Goal: Find specific page/section: Find specific page/section

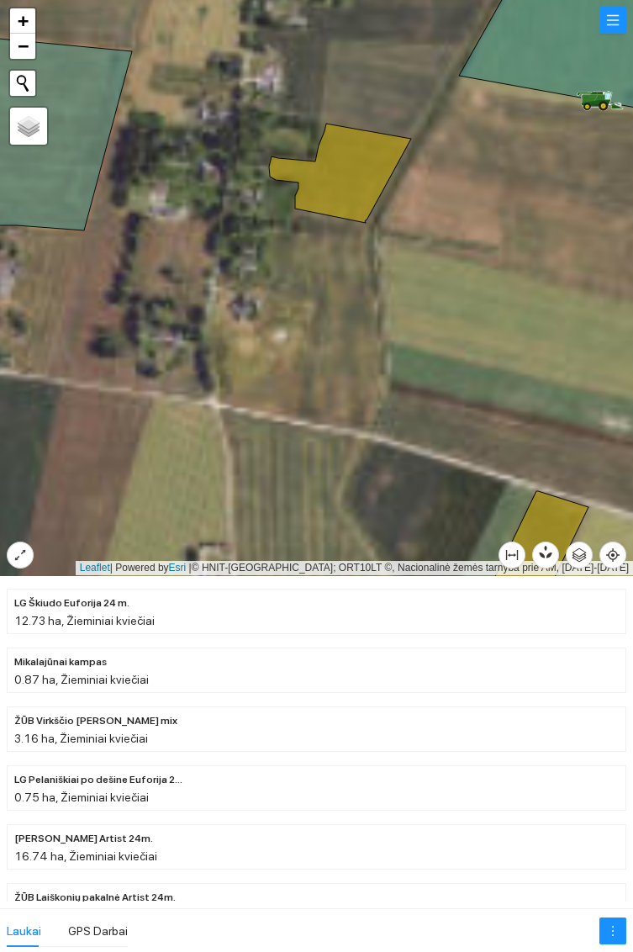
click at [348, 163] on icon at bounding box center [340, 173] width 142 height 99
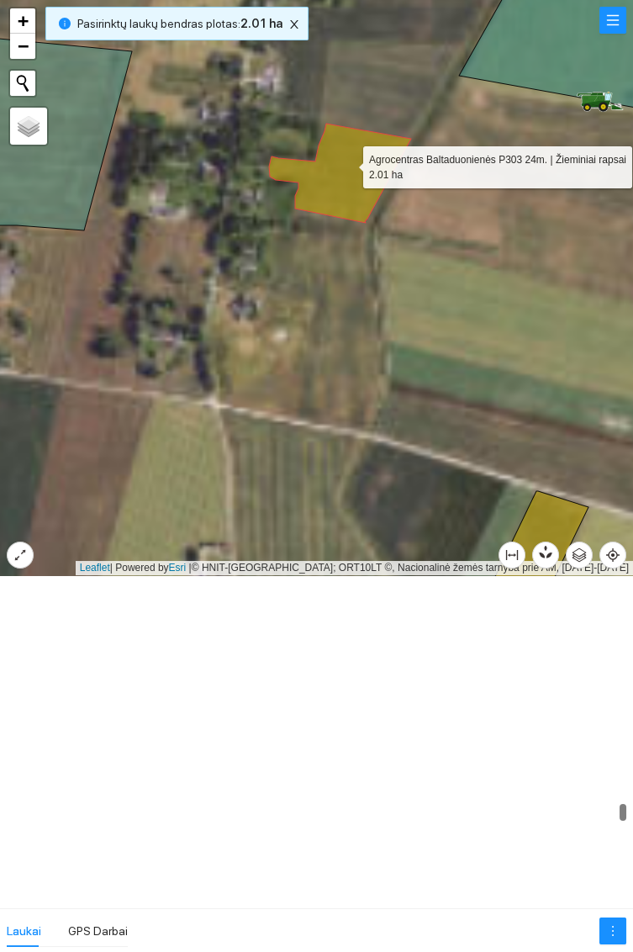
scroll to position [12791, 0]
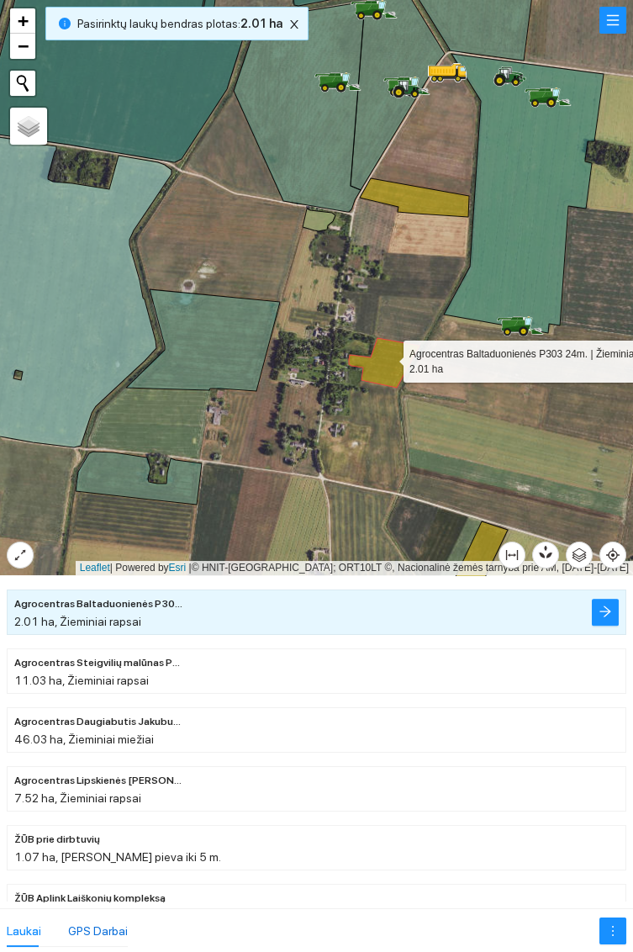
click at [113, 929] on div "GPS Darbai" at bounding box center [98, 930] width 60 height 18
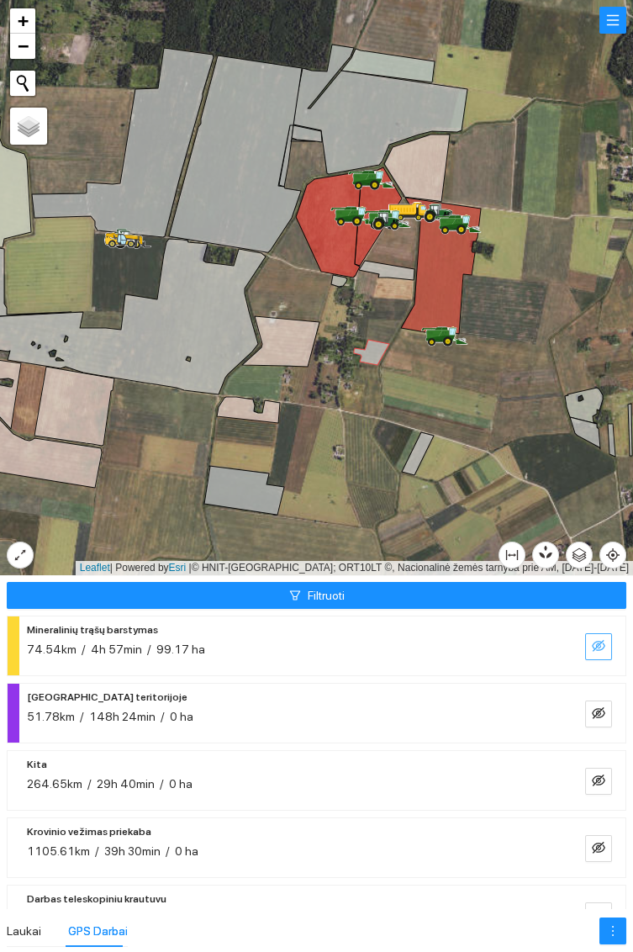
click at [593, 649] on icon "eye-invisible" at bounding box center [598, 645] width 13 height 13
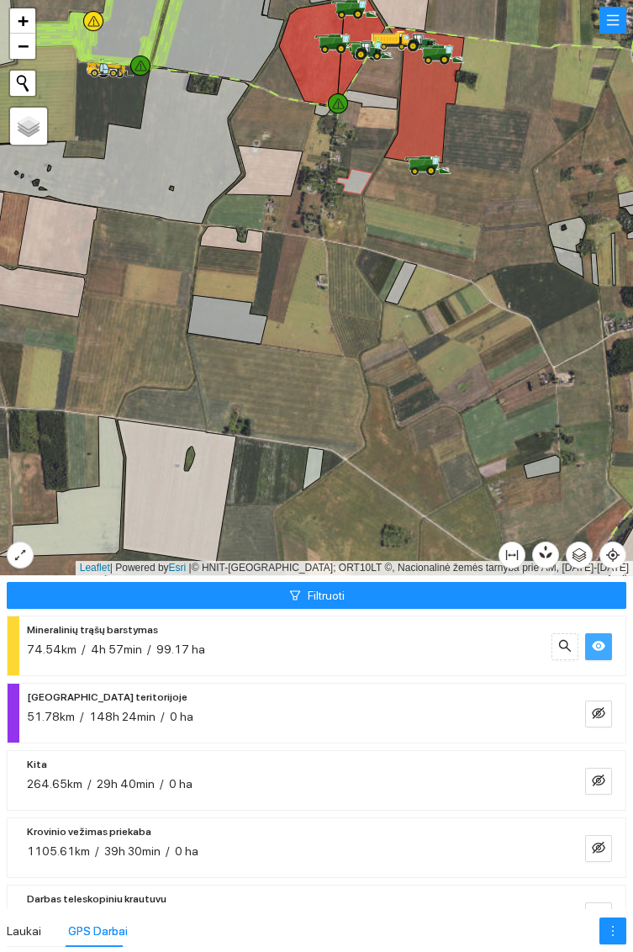
click at [599, 649] on icon "eye" at bounding box center [598, 646] width 13 height 10
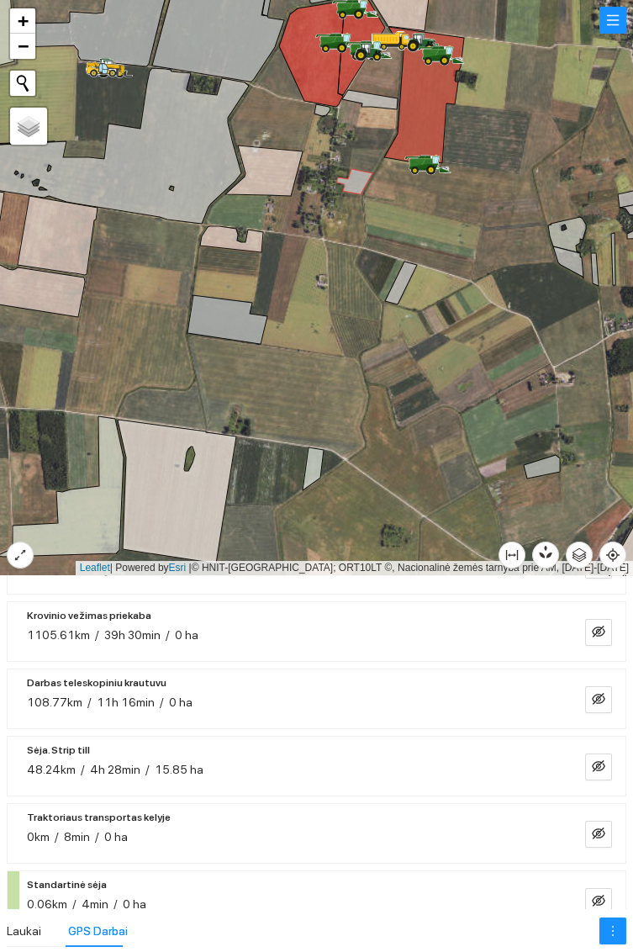
scroll to position [229, 0]
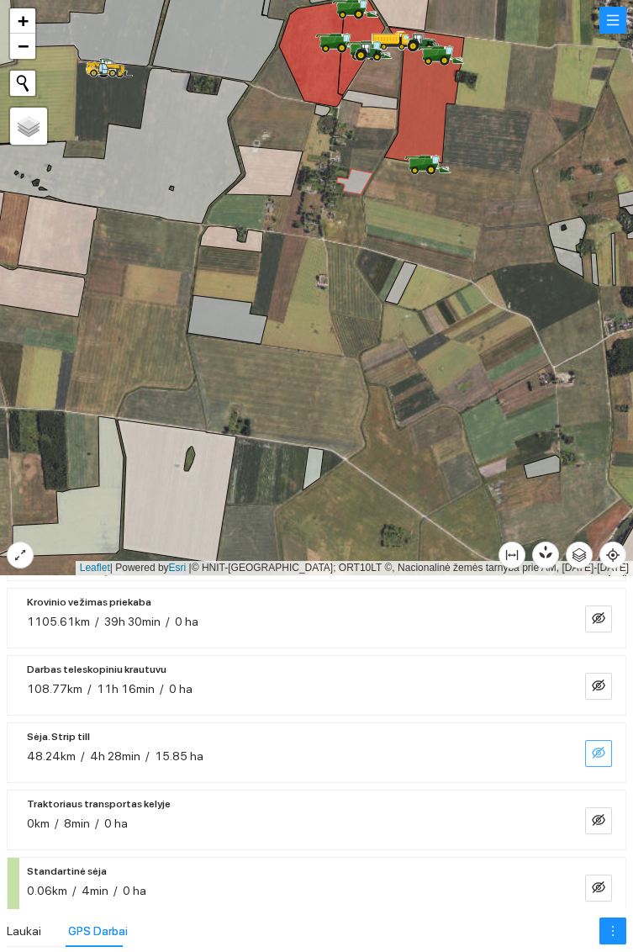
click at [587, 751] on button "button" at bounding box center [598, 753] width 27 height 27
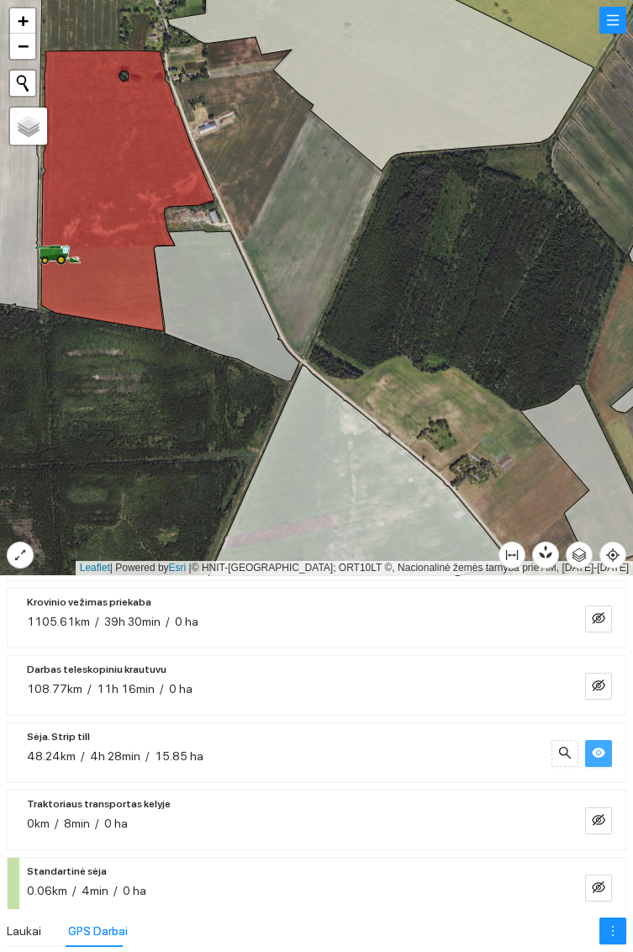
click at [605, 761] on button "button" at bounding box center [598, 753] width 27 height 27
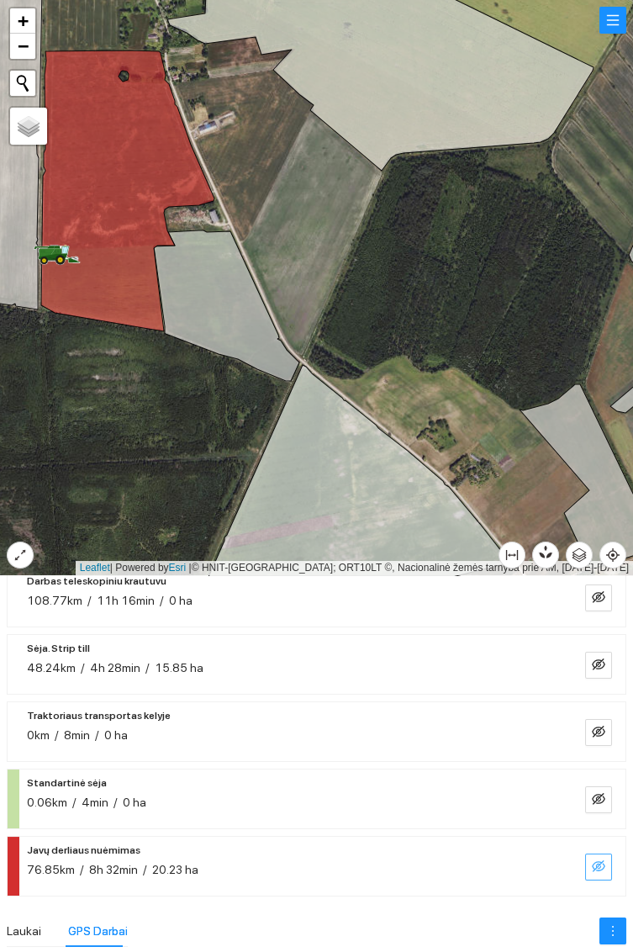
click at [600, 866] on icon "eye-invisible" at bounding box center [598, 865] width 13 height 13
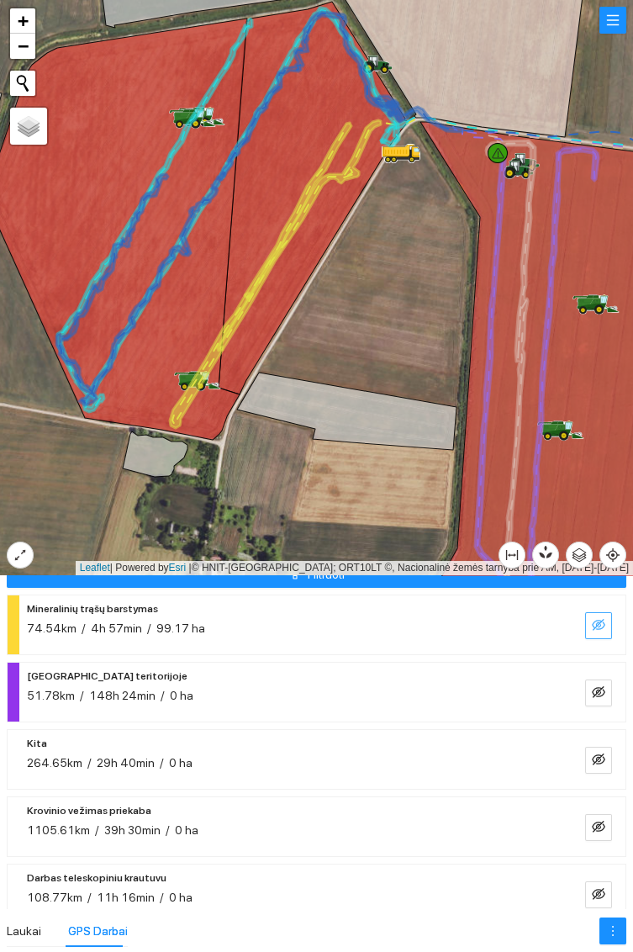
scroll to position [7, 0]
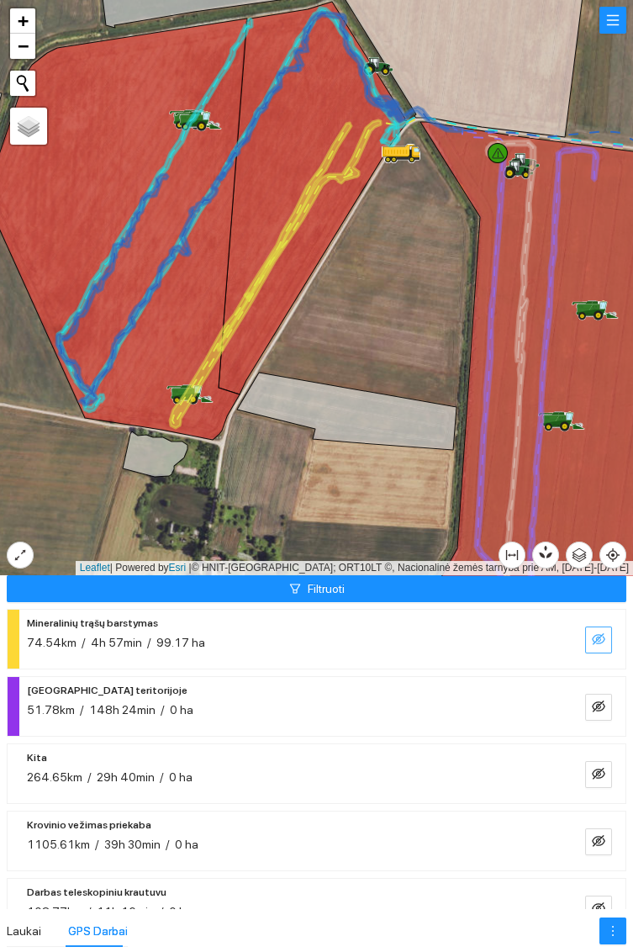
click at [595, 646] on span "eye-invisible" at bounding box center [598, 640] width 13 height 16
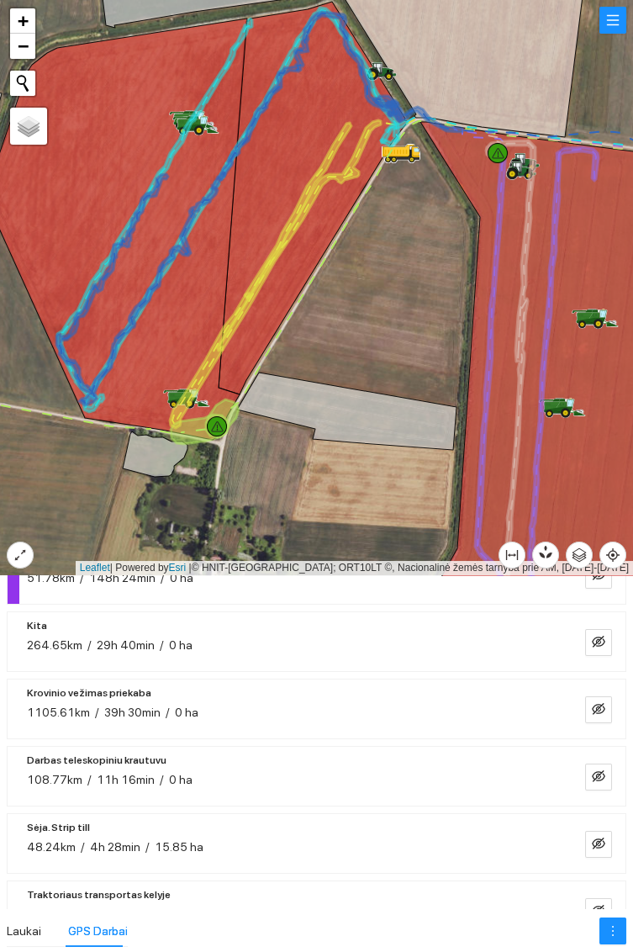
scroll to position [318, 0]
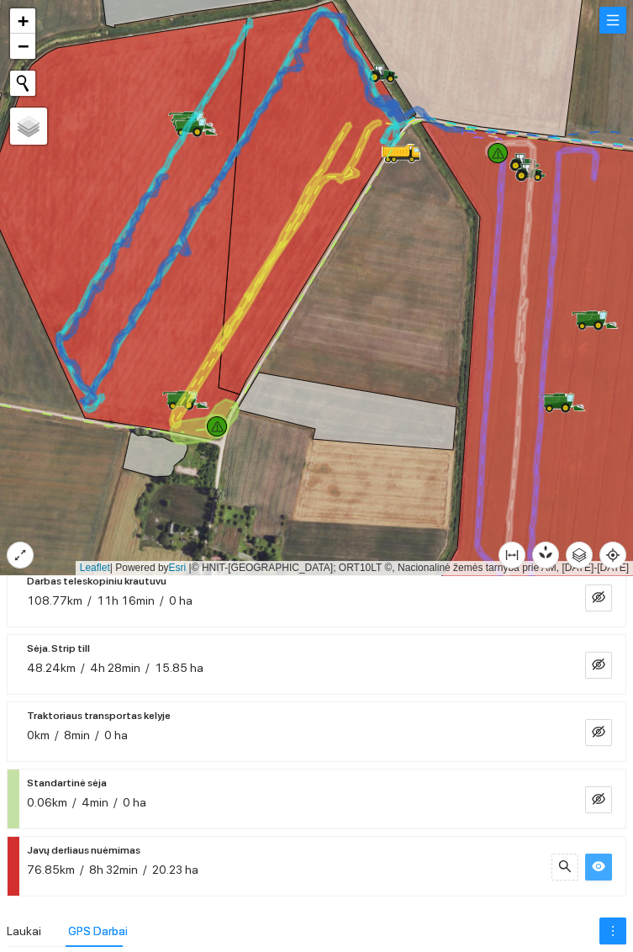
click at [599, 864] on icon "eye" at bounding box center [598, 866] width 13 height 10
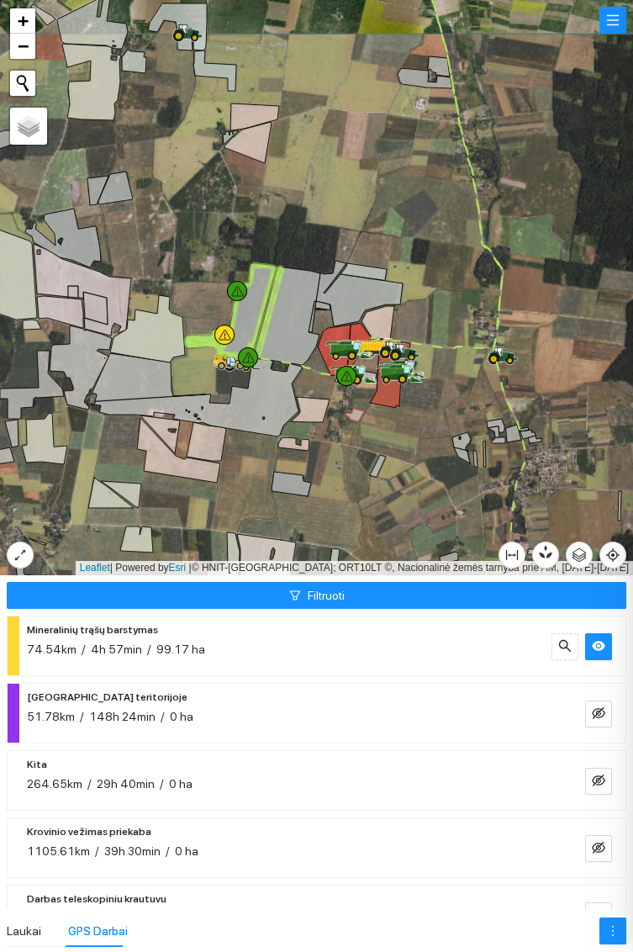
click at [292, 735] on div at bounding box center [316, 476] width 633 height 952
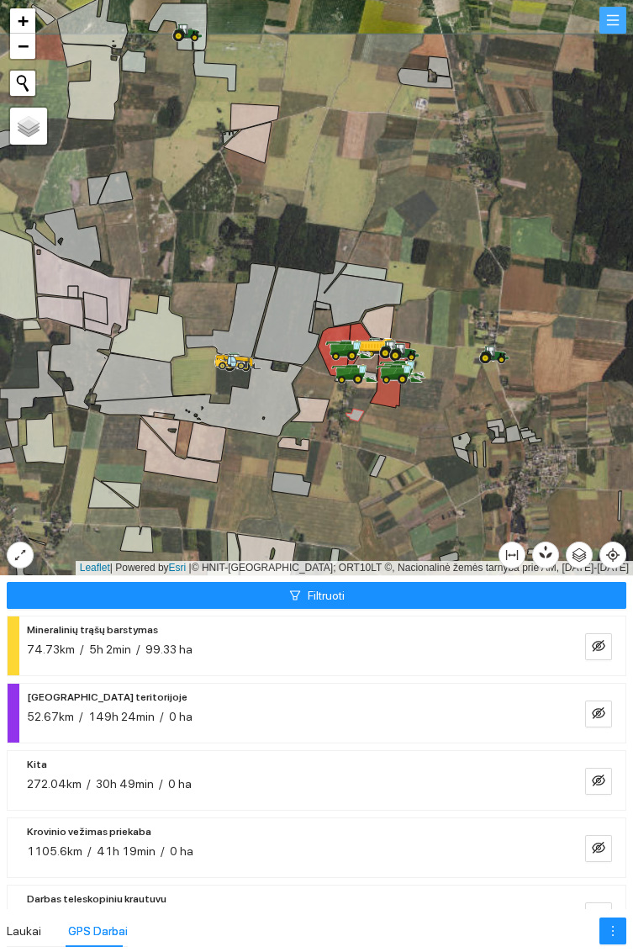
click at [613, 20] on button "button" at bounding box center [612, 20] width 27 height 27
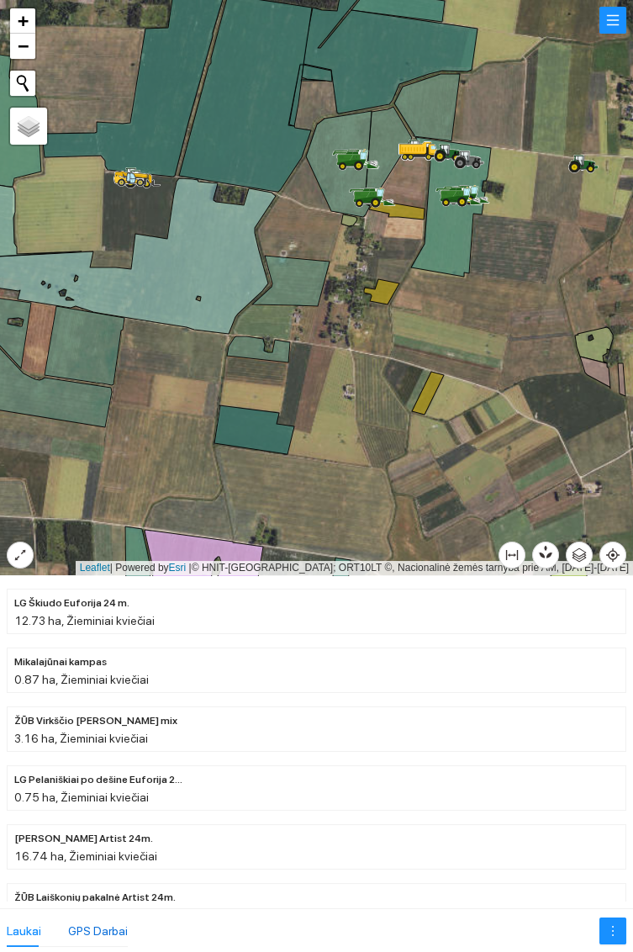
click at [91, 938] on div "GPS Darbai" at bounding box center [98, 930] width 60 height 18
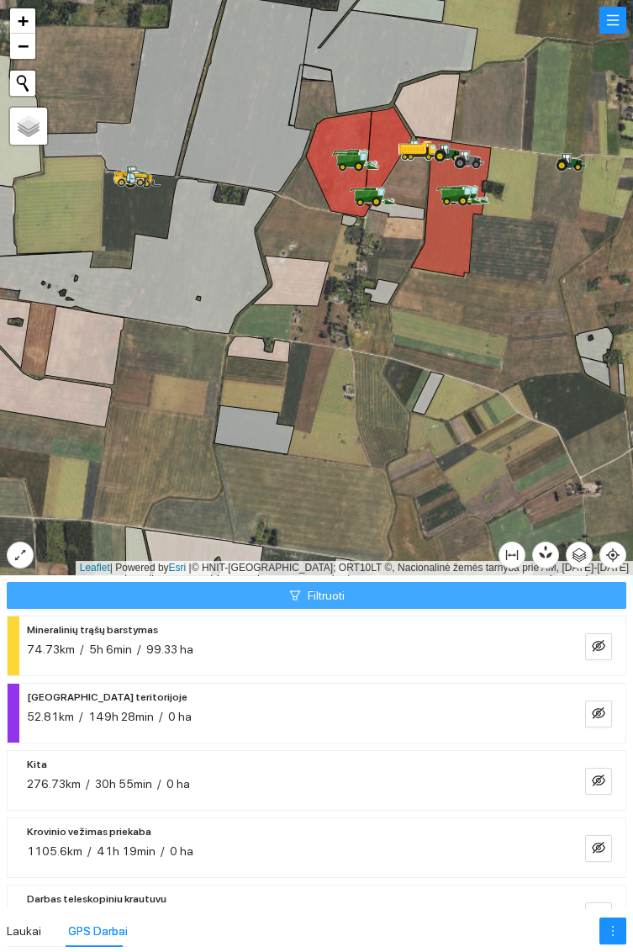
click at [375, 599] on button "Filtruoti" at bounding box center [317, 595] width 620 height 27
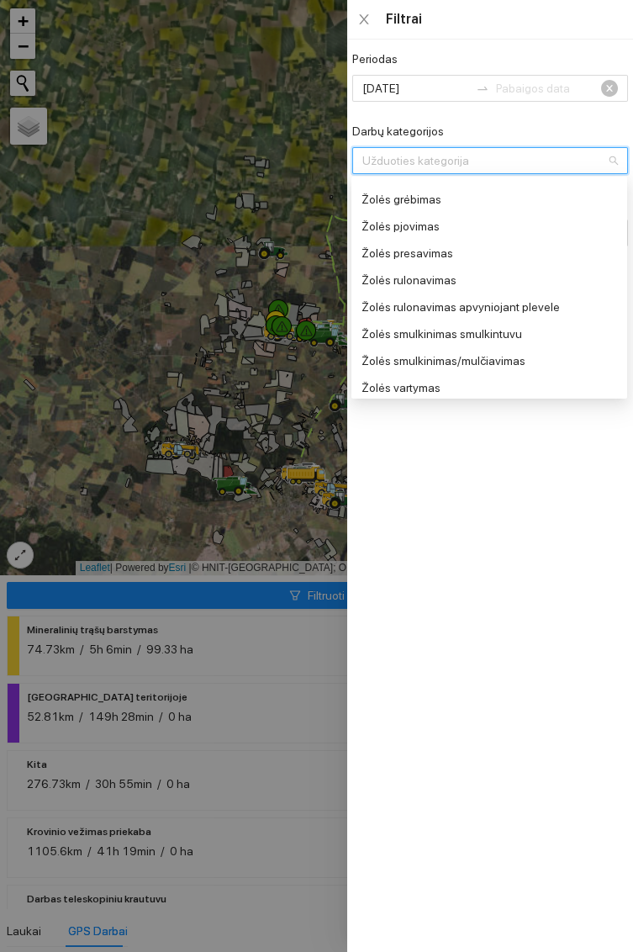
scroll to position [1103, 0]
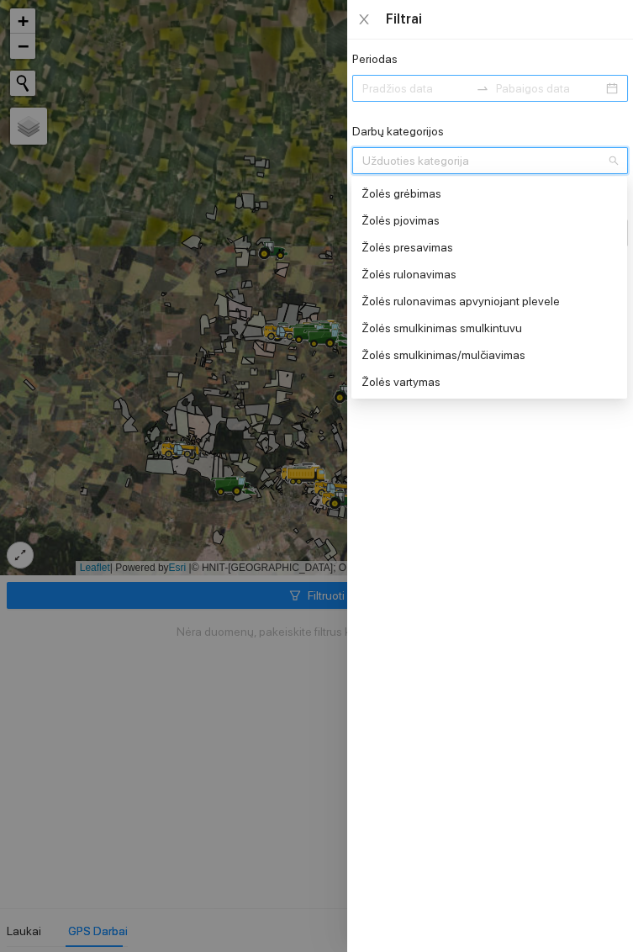
click at [534, 86] on input at bounding box center [549, 88] width 107 height 18
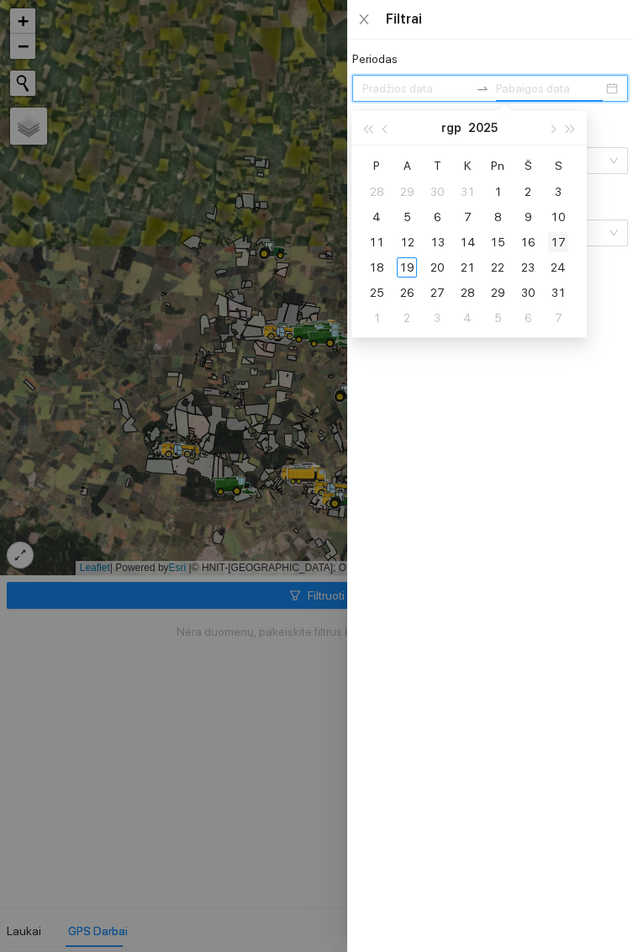
click at [557, 237] on div "17" at bounding box center [558, 242] width 20 height 20
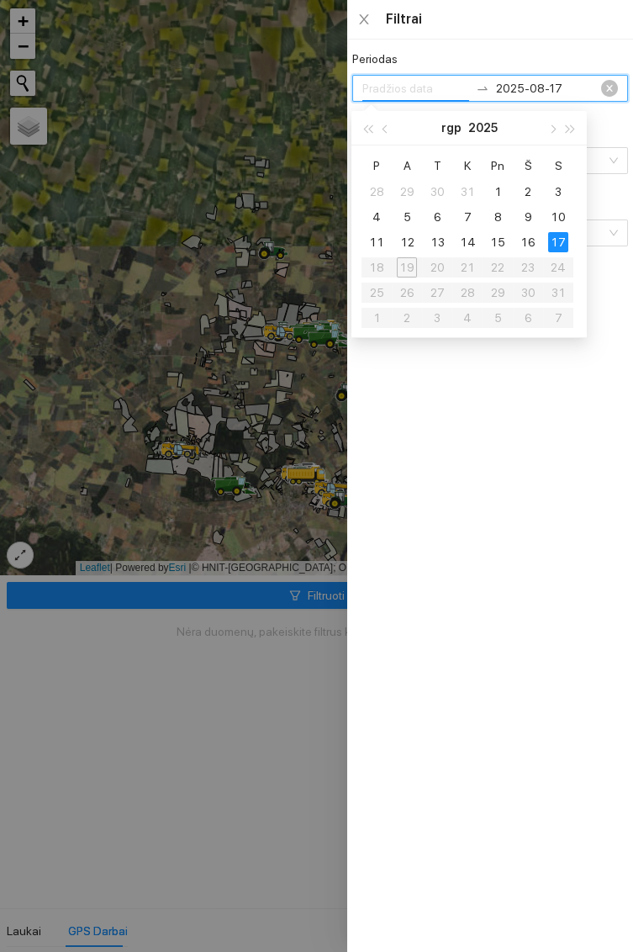
click at [281, 593] on div at bounding box center [316, 476] width 633 height 952
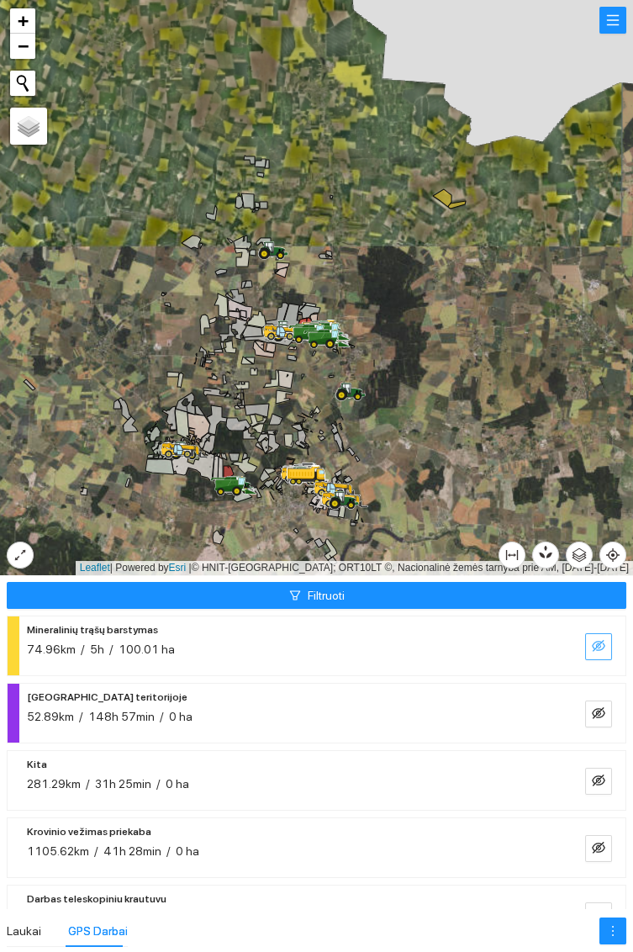
click at [593, 646] on icon "eye-invisible" at bounding box center [598, 646] width 13 height 12
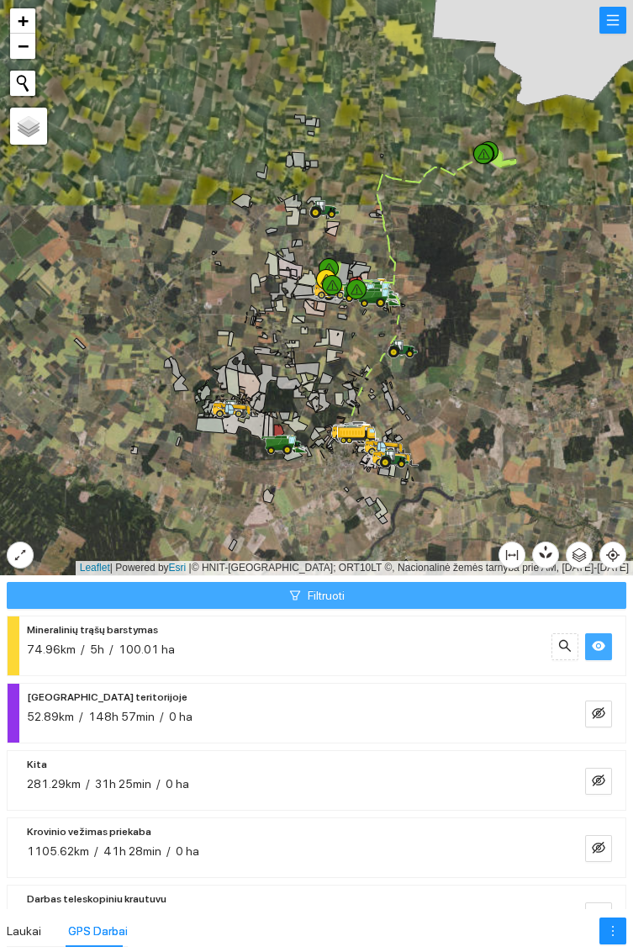
click at [449, 588] on button "Filtruoti" at bounding box center [317, 595] width 620 height 27
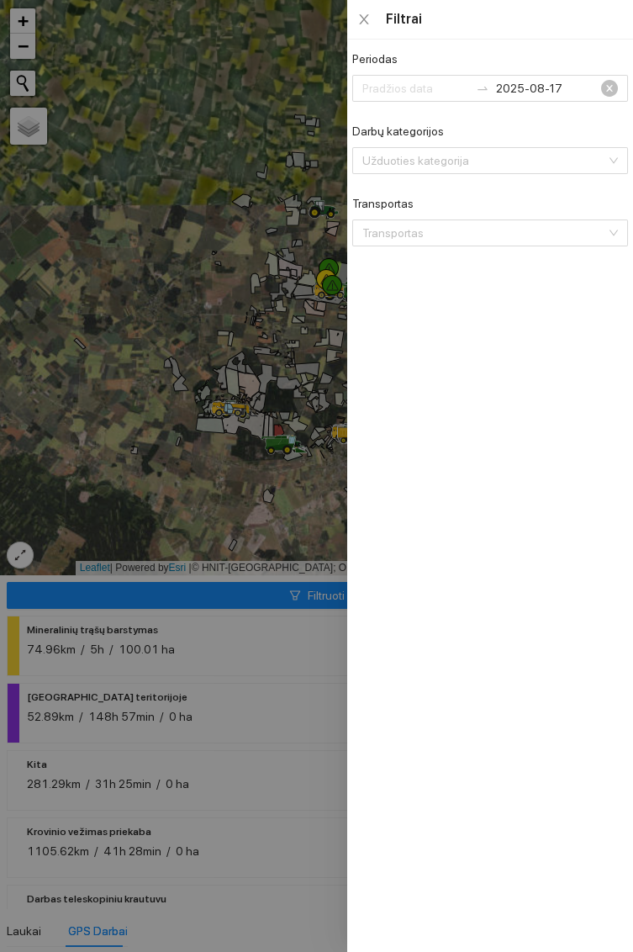
click at [407, 18] on div "Filtrai" at bounding box center [507, 19] width 242 height 18
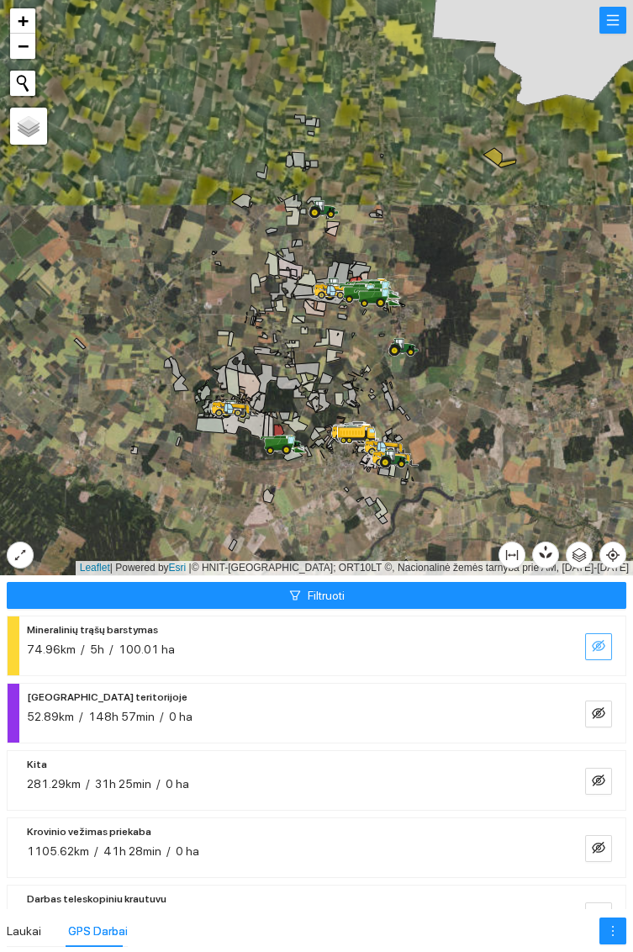
scroll to position [318, 0]
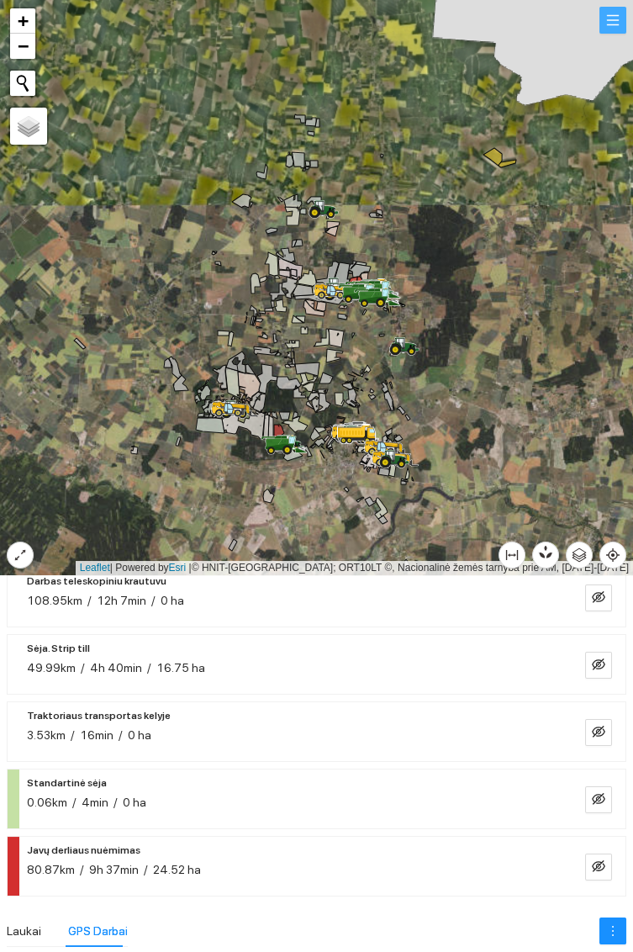
click at [612, 30] on button "button" at bounding box center [612, 20] width 27 height 27
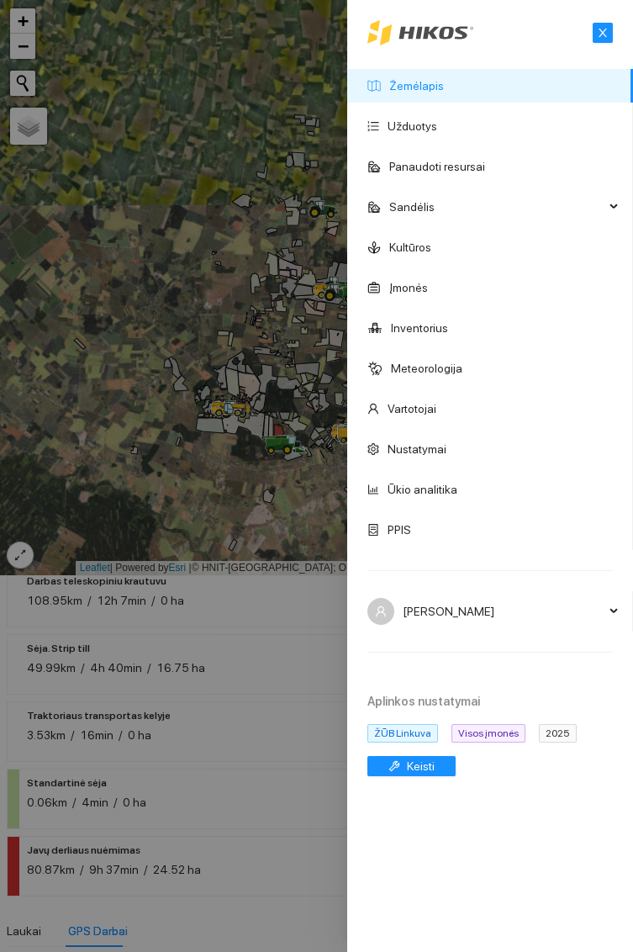
click at [554, 735] on span "2025" at bounding box center [558, 733] width 38 height 18
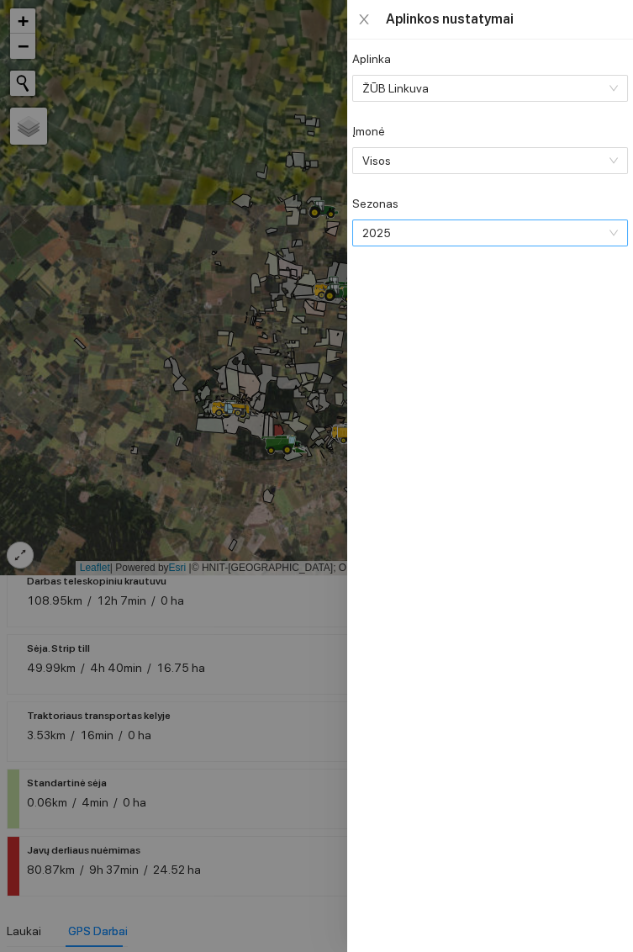
click at [604, 234] on span "2025" at bounding box center [488, 232] width 252 height 25
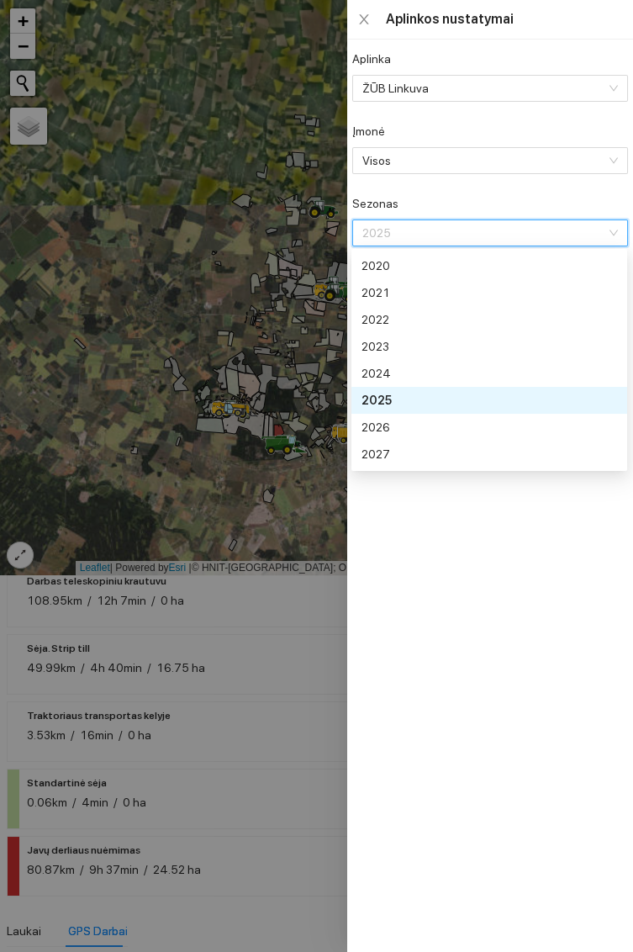
click at [261, 733] on div at bounding box center [316, 476] width 633 height 952
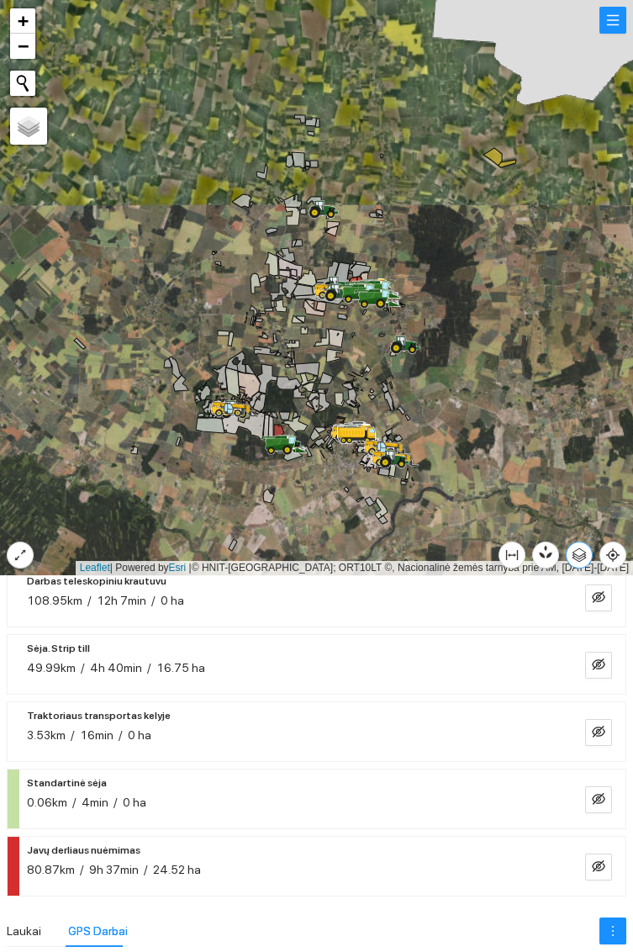
click at [576, 551] on icon "button" at bounding box center [579, 554] width 14 height 14
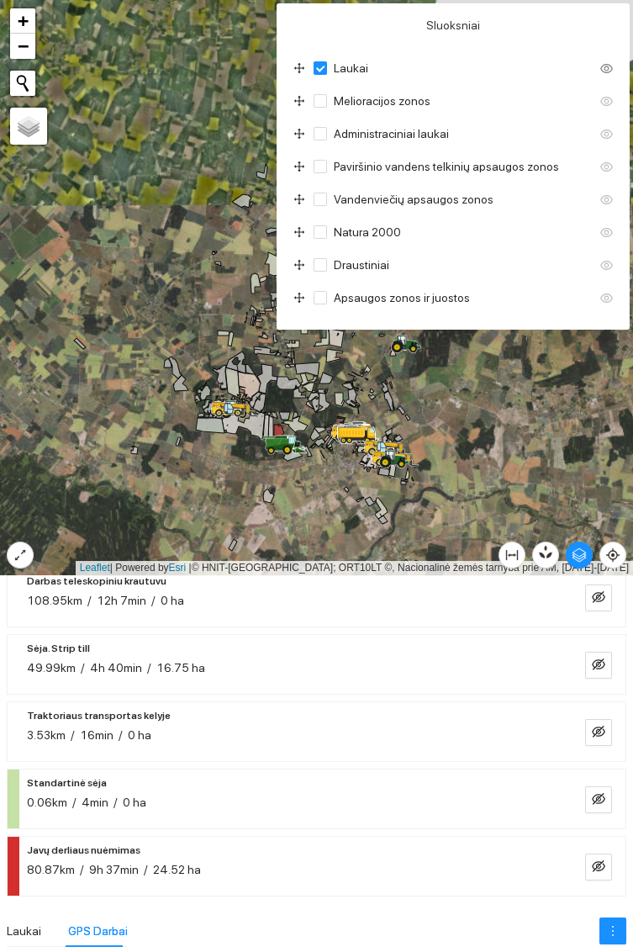
click at [435, 797] on div "0.06km / 4min / 0 ha" at bounding box center [289, 802] width 525 height 18
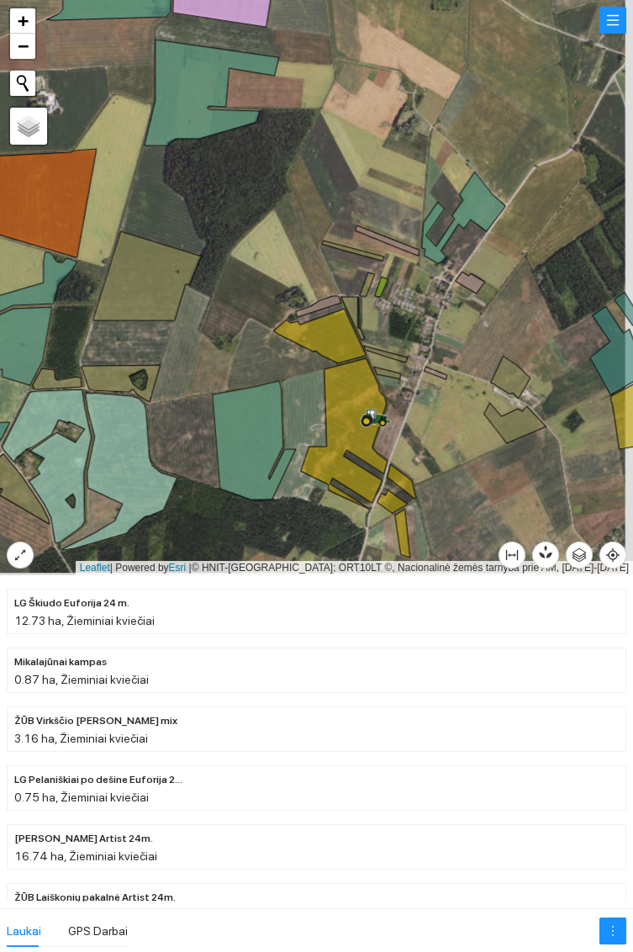
click at [376, 423] on icon at bounding box center [375, 415] width 29 height 13
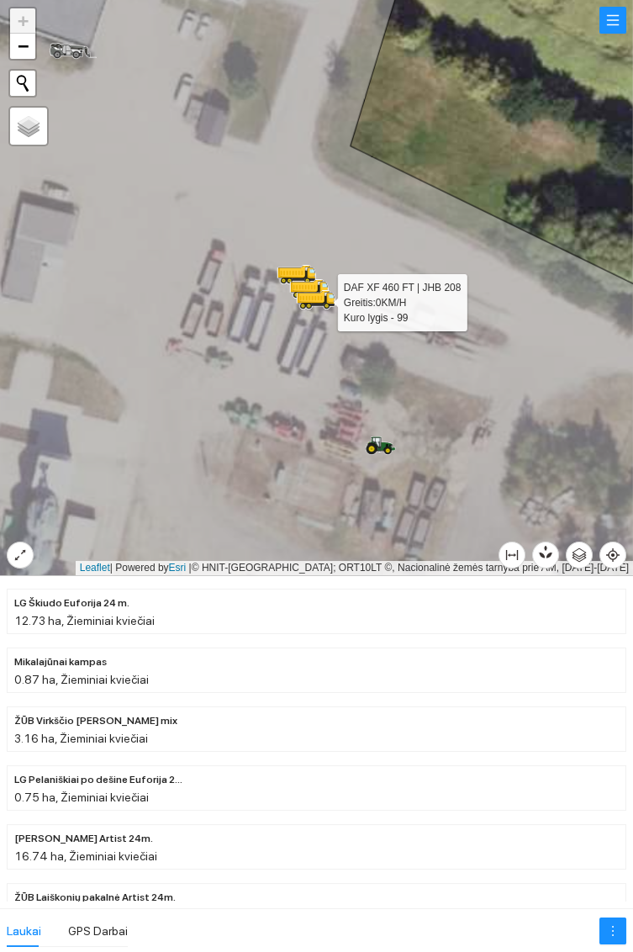
click at [303, 269] on icon at bounding box center [294, 271] width 30 height 11
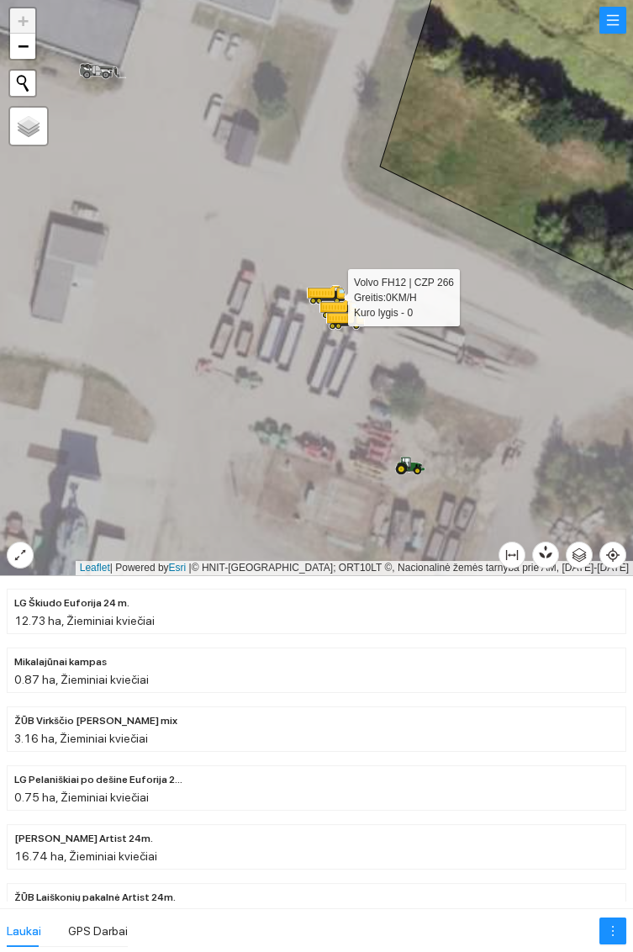
click at [337, 303] on icon at bounding box center [339, 307] width 38 height 15
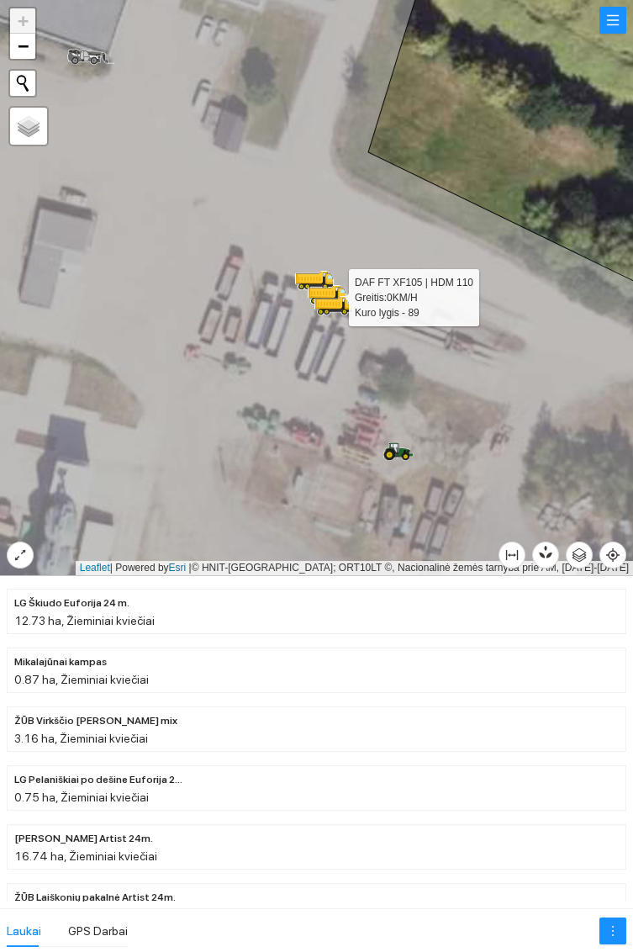
click at [336, 303] on icon at bounding box center [335, 304] width 1 height 5
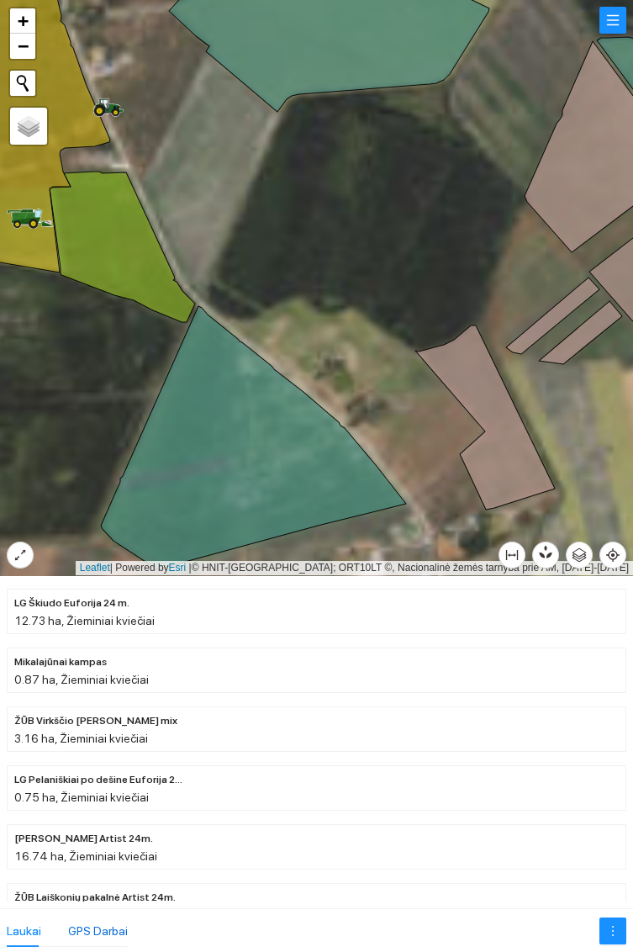
click at [106, 930] on div "GPS Darbai" at bounding box center [98, 930] width 60 height 18
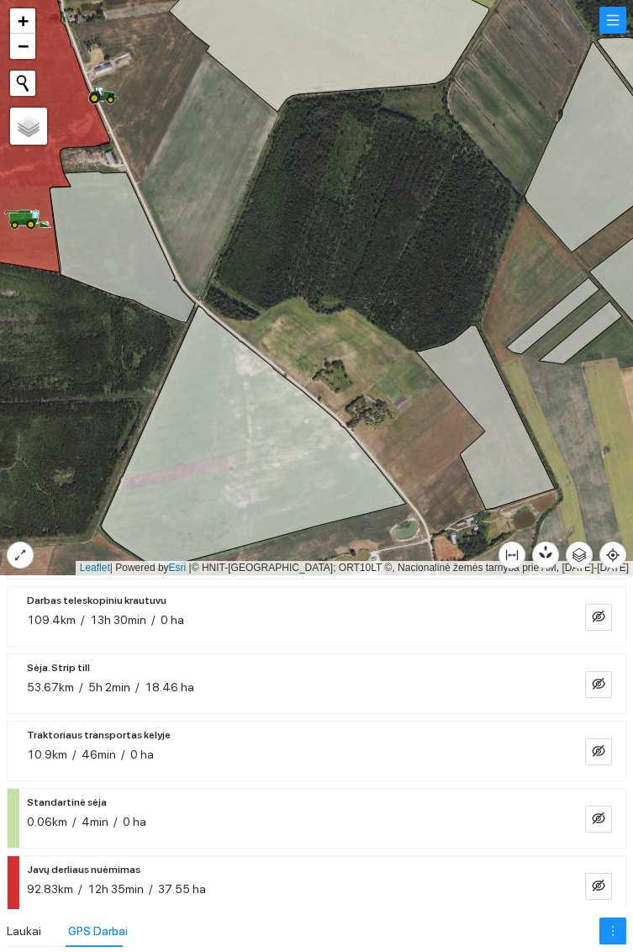
scroll to position [318, 0]
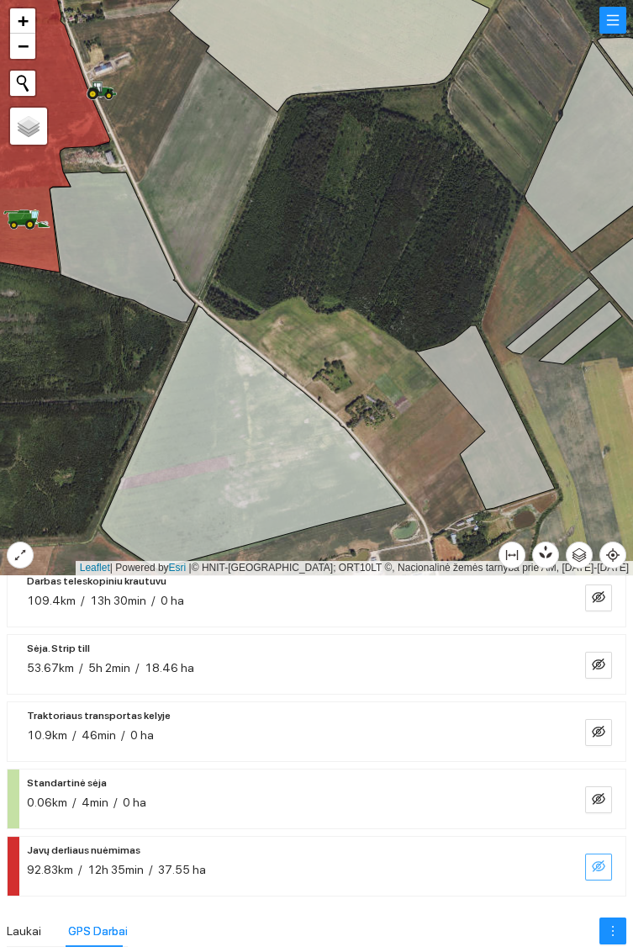
click at [595, 865] on icon "eye-invisible" at bounding box center [598, 865] width 13 height 13
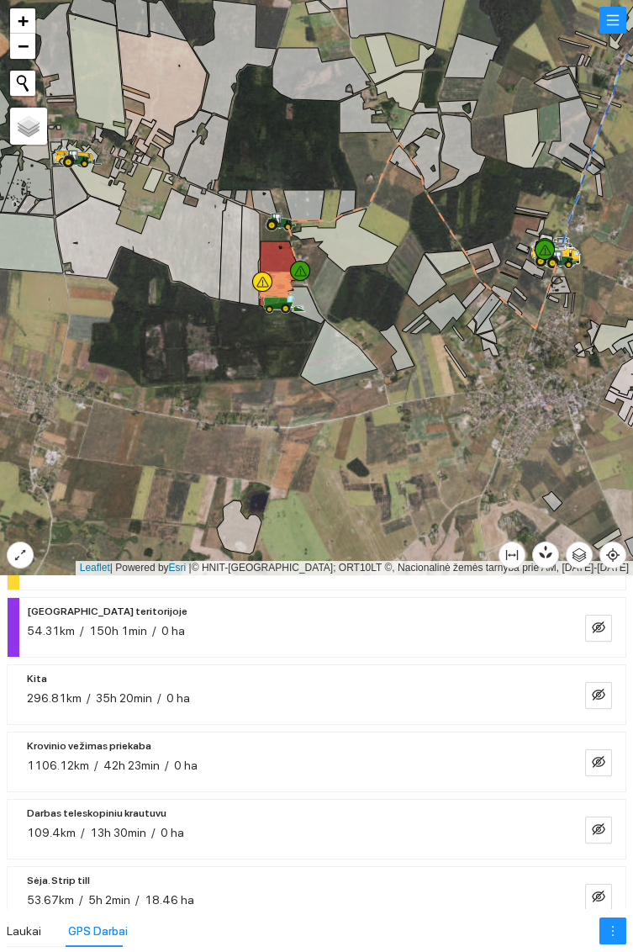
scroll to position [0, 0]
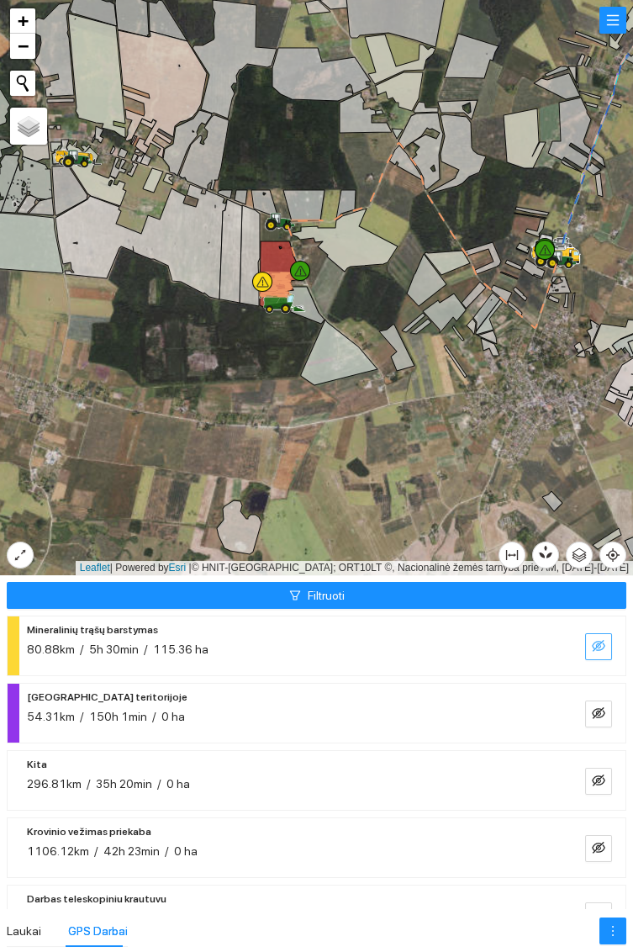
click at [597, 641] on icon "eye-invisible" at bounding box center [598, 645] width 13 height 13
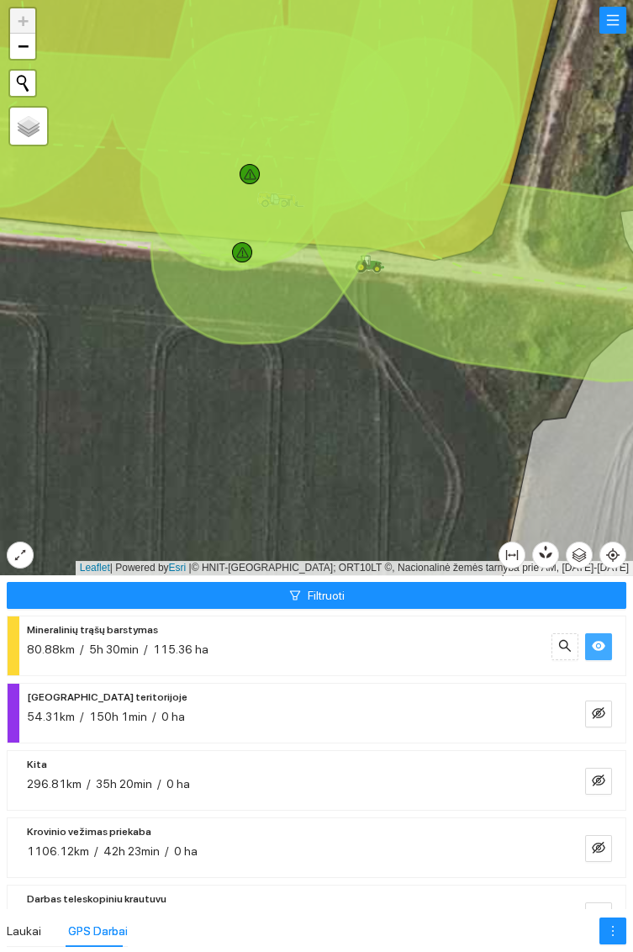
click at [380, 268] on icon at bounding box center [507, 200] width 386 height 361
click at [372, 261] on icon at bounding box center [507, 200] width 386 height 361
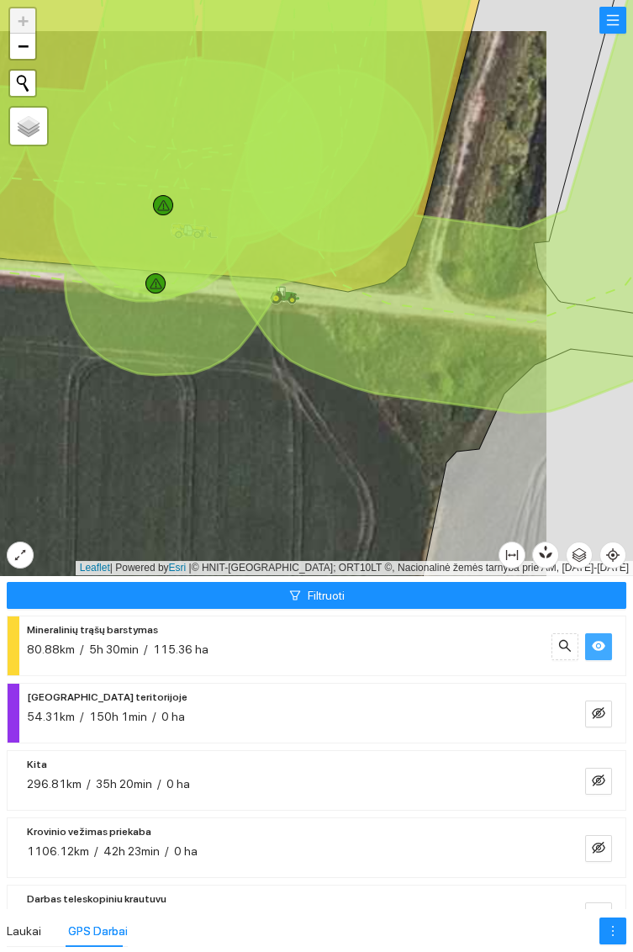
click at [293, 294] on icon at bounding box center [463, 176] width 472 height 472
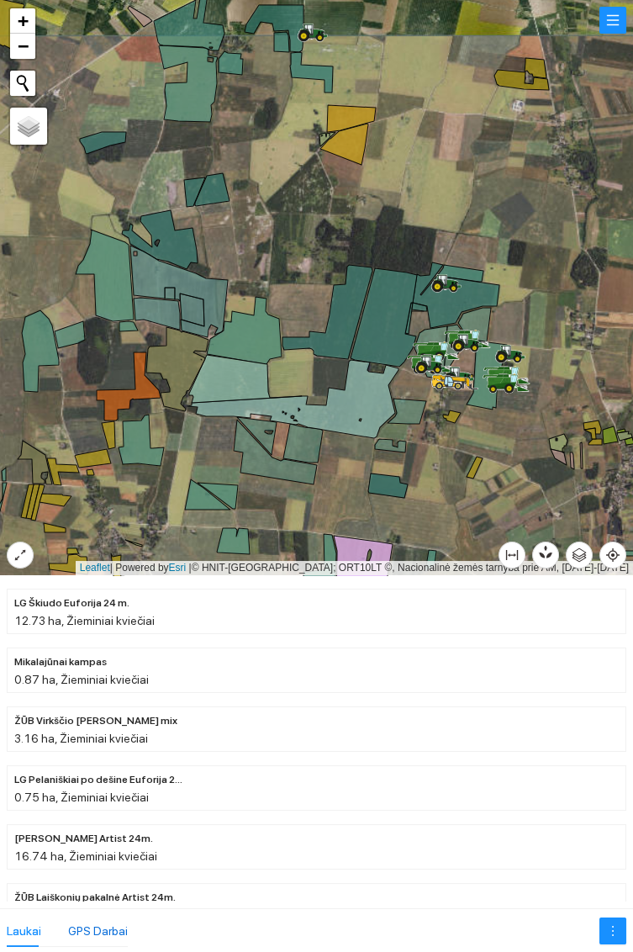
click at [96, 932] on div "GPS Darbai" at bounding box center [98, 930] width 60 height 18
